Goal: Information Seeking & Learning: Learn about a topic

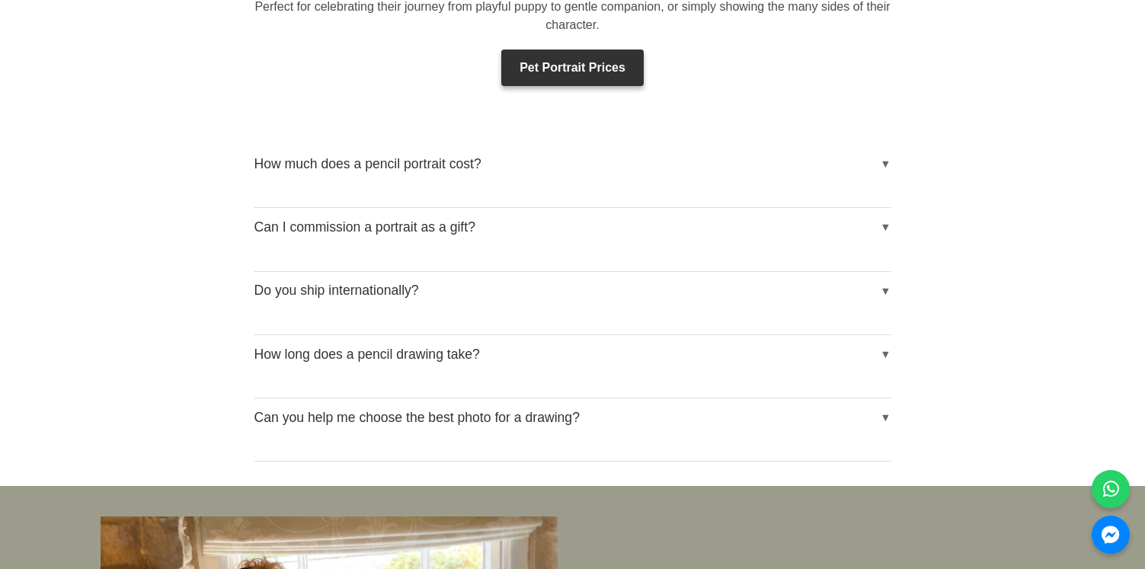
scroll to position [2499, 0]
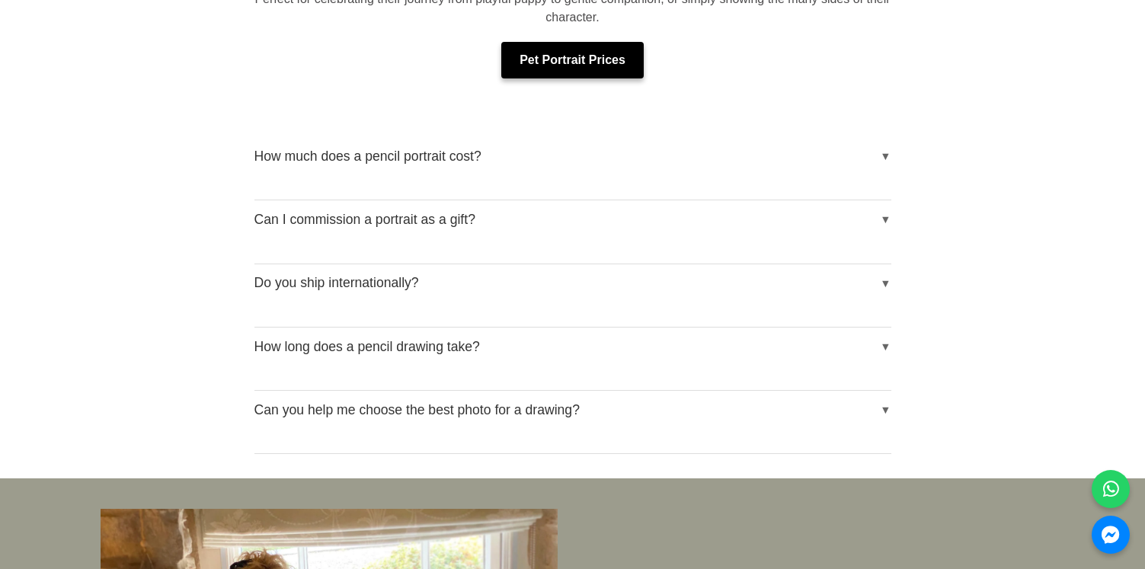
click at [562, 61] on link "Pet Portrait Prices" at bounding box center [572, 60] width 142 height 37
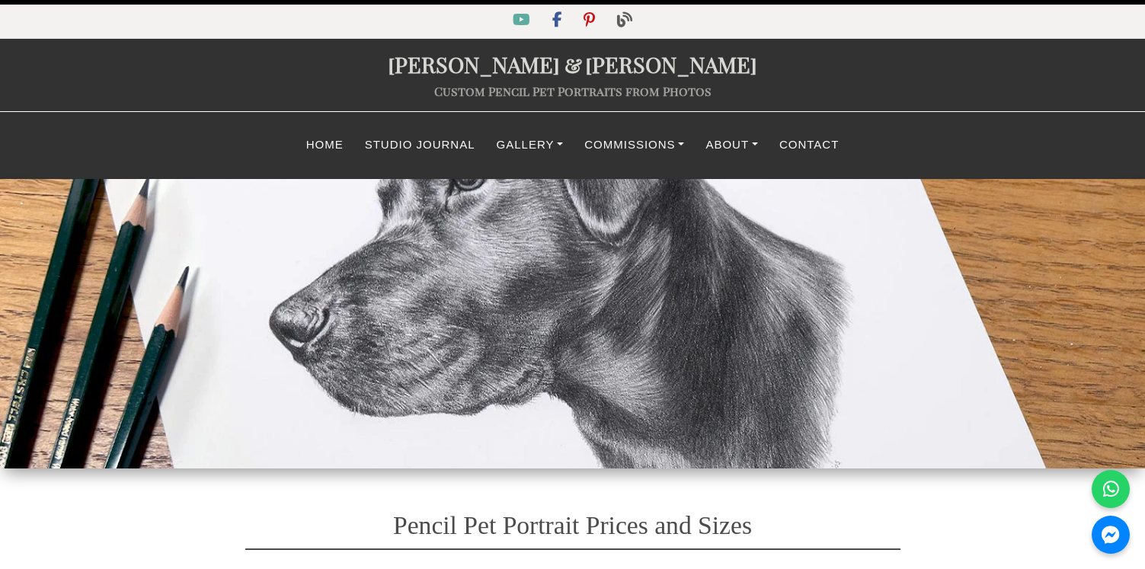
select select "GBP"
click at [622, 145] on link "Commissions" at bounding box center [633, 145] width 121 height 30
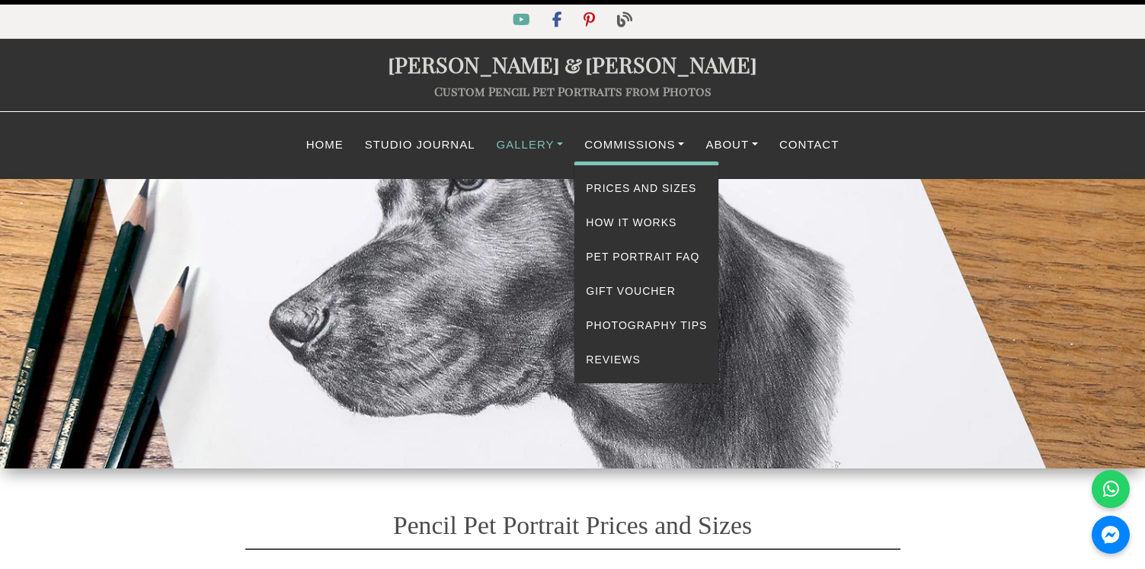
click at [509, 151] on link "Gallery" at bounding box center [530, 145] width 88 height 30
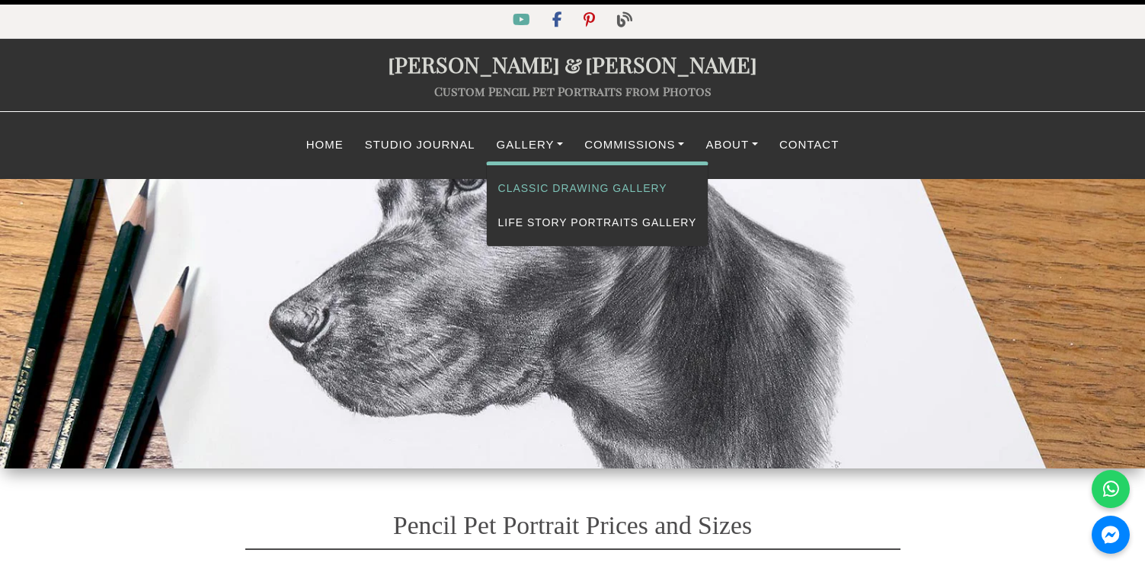
click at [516, 183] on link "Classic Drawing Gallery" at bounding box center [598, 188] width 222 height 34
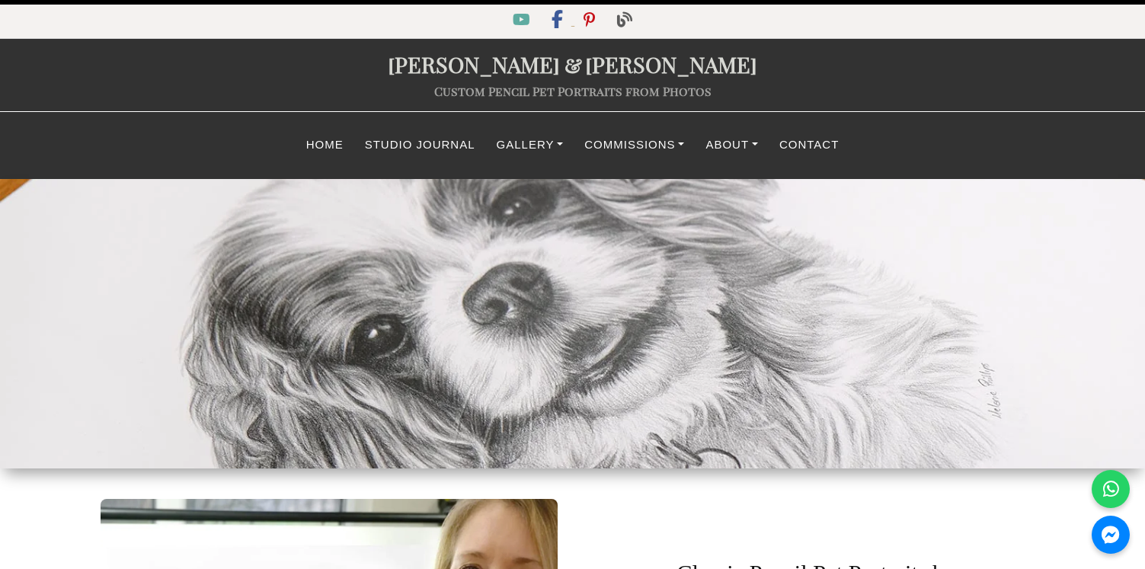
click at [559, 19] on icon "Facebook" at bounding box center [557, 20] width 12 height 18
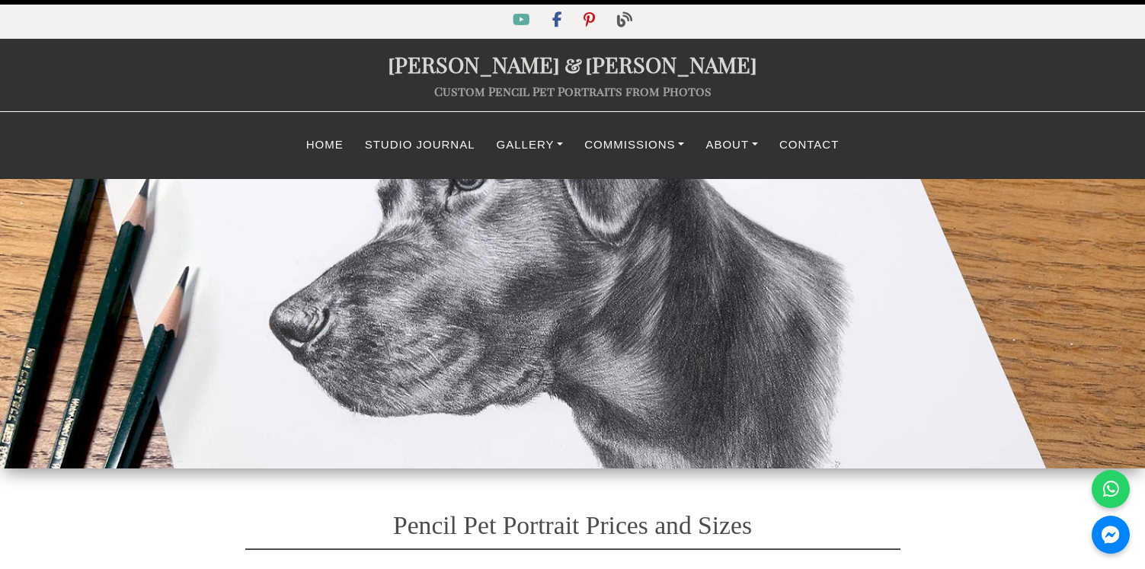
select select "GBP"
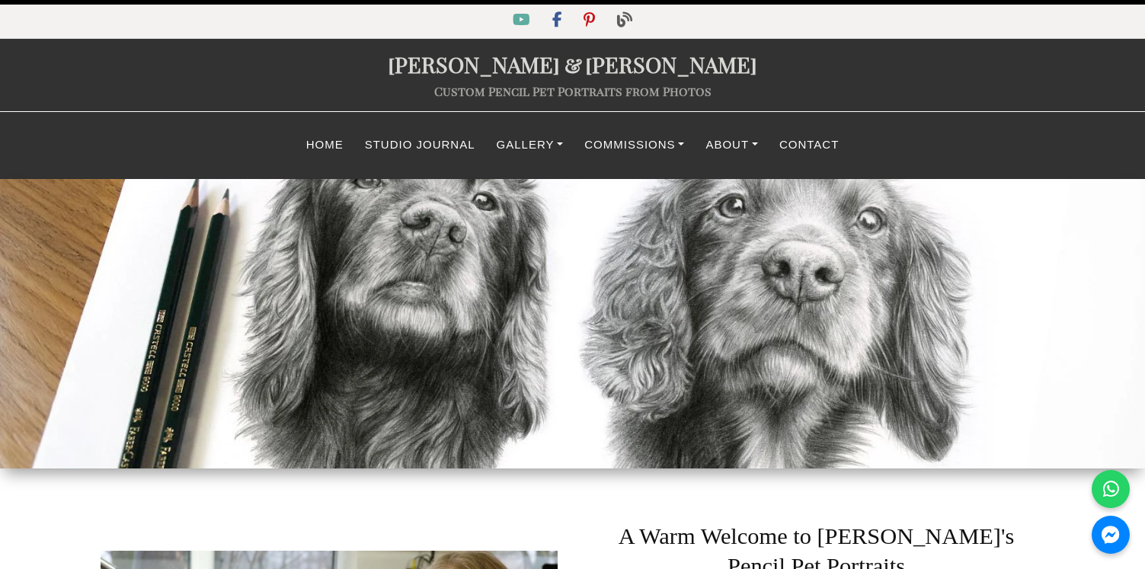
scroll to position [2499, 0]
